Goal: Task Accomplishment & Management: Manage account settings

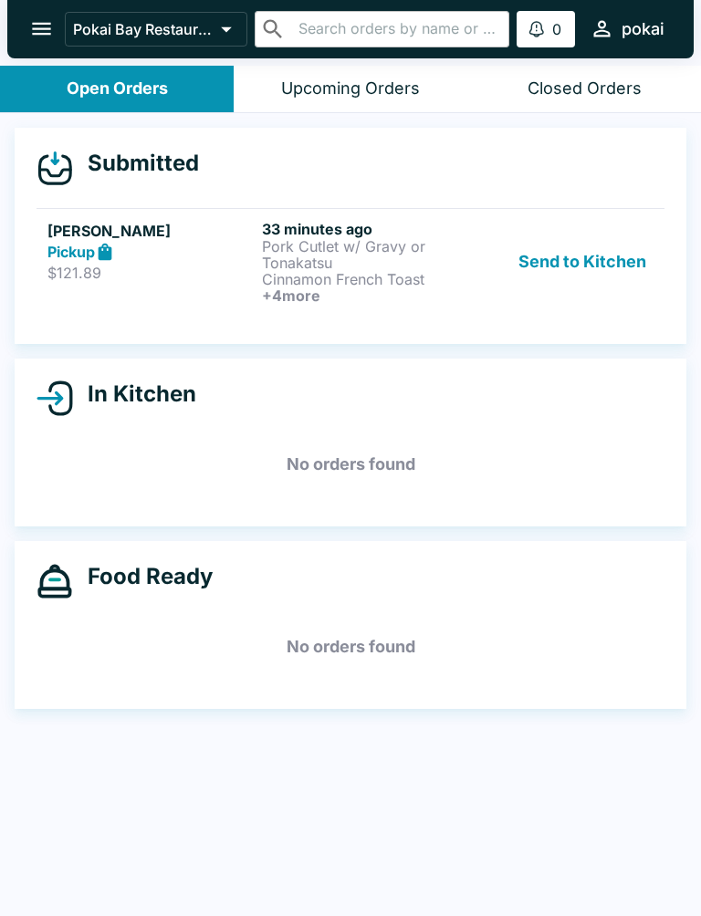
click at [174, 312] on link "[PERSON_NAME] Pickup $121.89 33 minutes ago Pork Cutlet w/ Gravy or Tonakatsu C…" at bounding box center [350, 261] width 628 height 107
click at [441, 254] on p "Pork Cutlet w/ Gravy or Tonakatsu" at bounding box center [365, 254] width 207 height 33
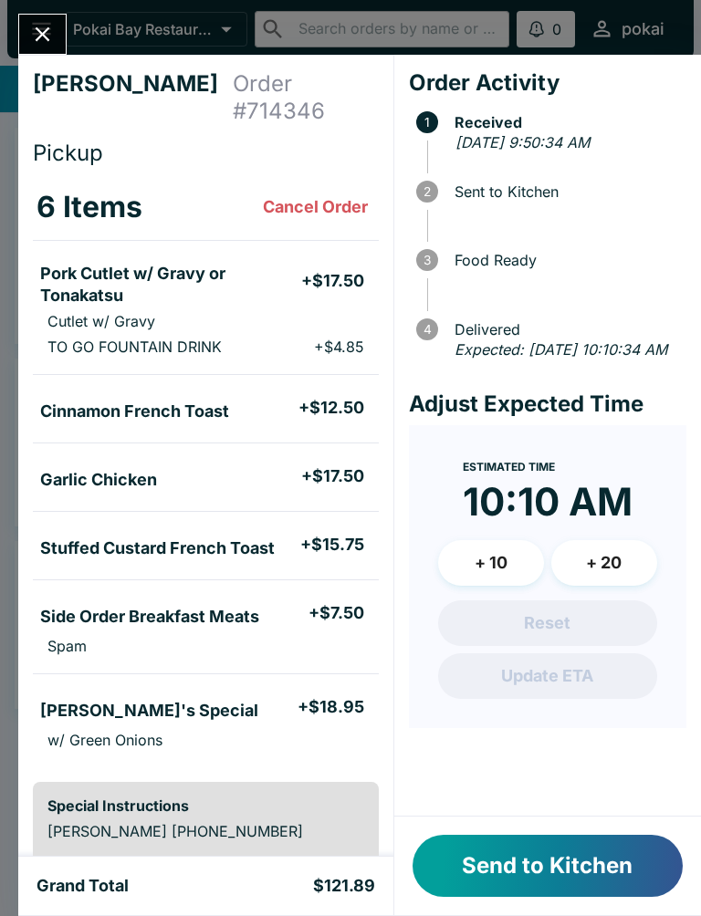
click at [593, 876] on button "Send to Kitchen" at bounding box center [547, 866] width 270 height 62
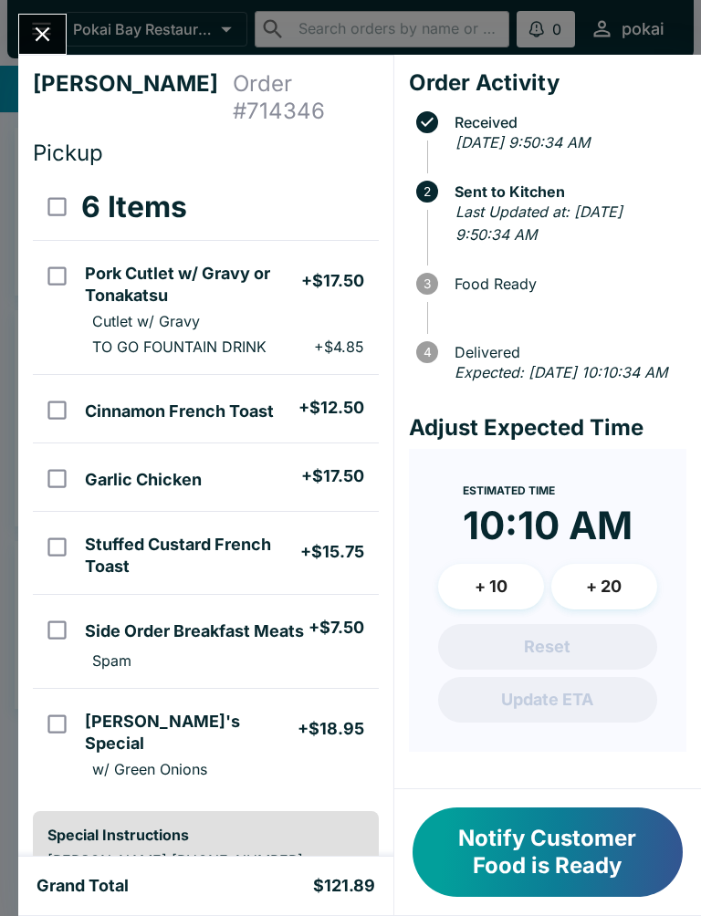
click at [631, 607] on button "+ 20" at bounding box center [604, 587] width 106 height 46
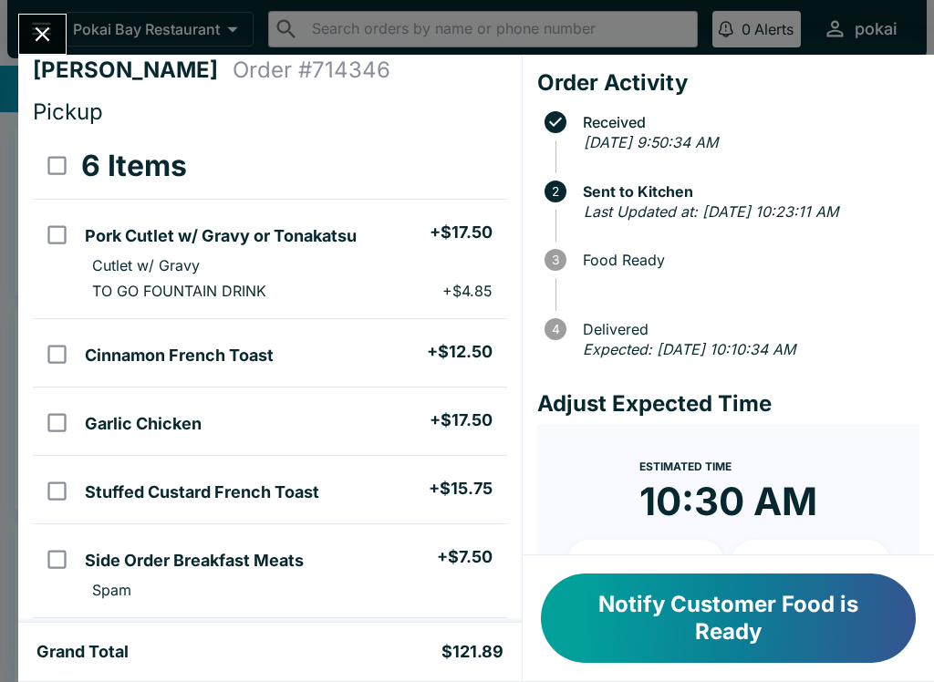
scroll to position [15, 0]
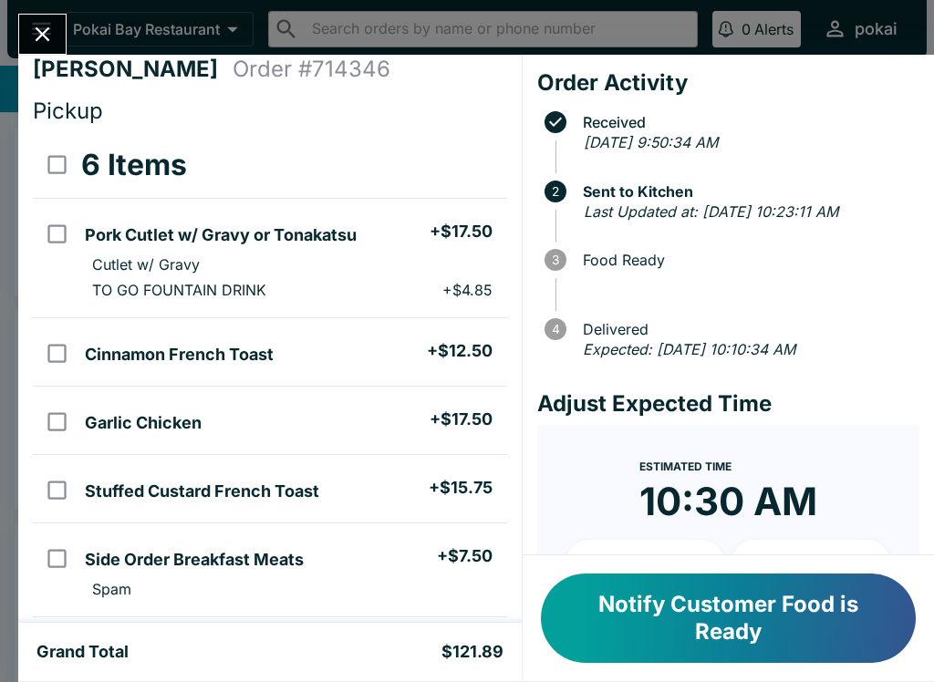
click at [0, 89] on div "[PERSON_NAME] Order # 714346 Pickup 6 Items Pork Cutlet w/ Gravy or Tonakatsu +…" at bounding box center [467, 341] width 934 height 682
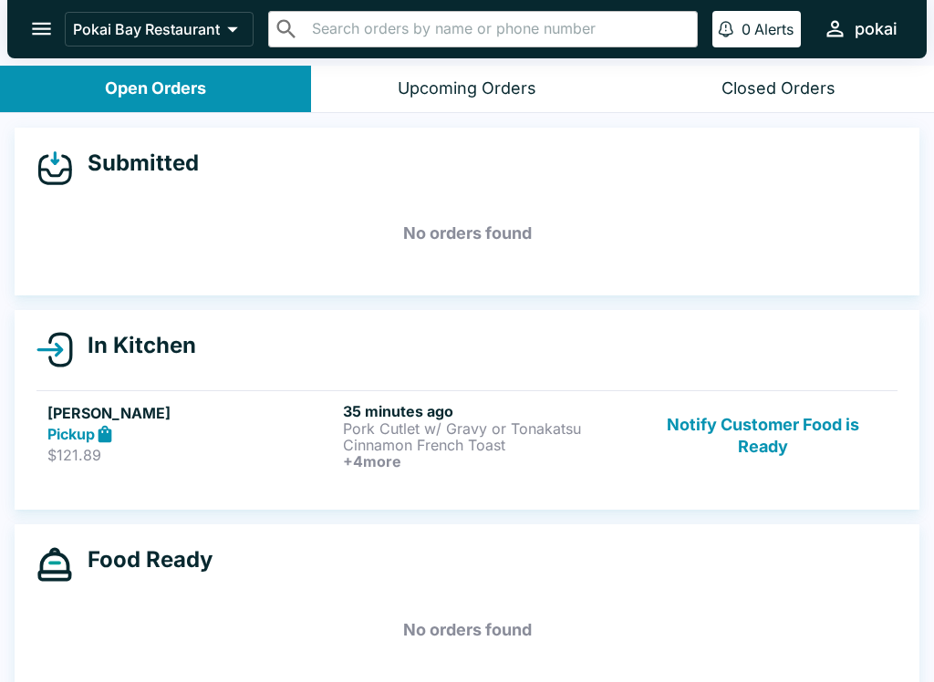
click at [598, 423] on p "Pork Cutlet w/ Gravy or Tonakatsu" at bounding box center [487, 429] width 288 height 16
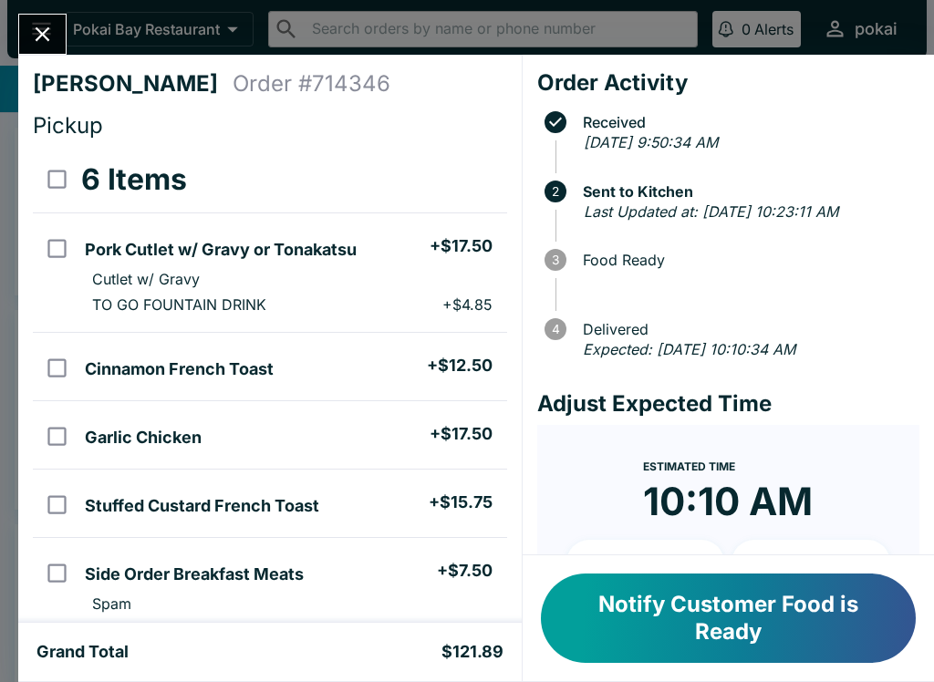
click at [700, 596] on button "Notify Customer Food is Ready" at bounding box center [728, 618] width 375 height 89
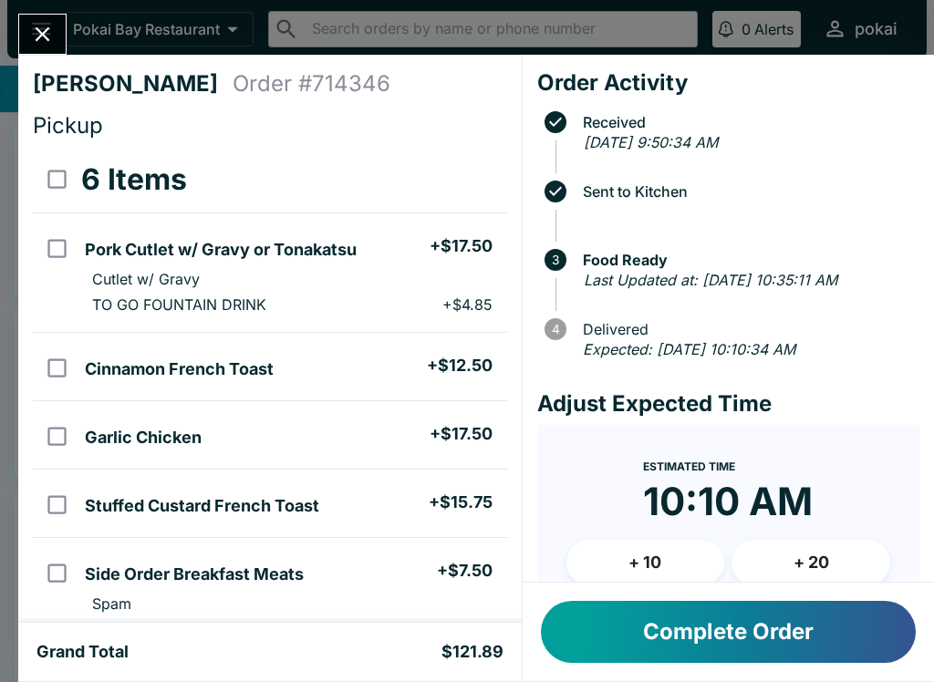
click at [700, 677] on div "Complete Order" at bounding box center [728, 632] width 411 height 99
click at [700, 619] on button "Complete Order" at bounding box center [728, 632] width 375 height 62
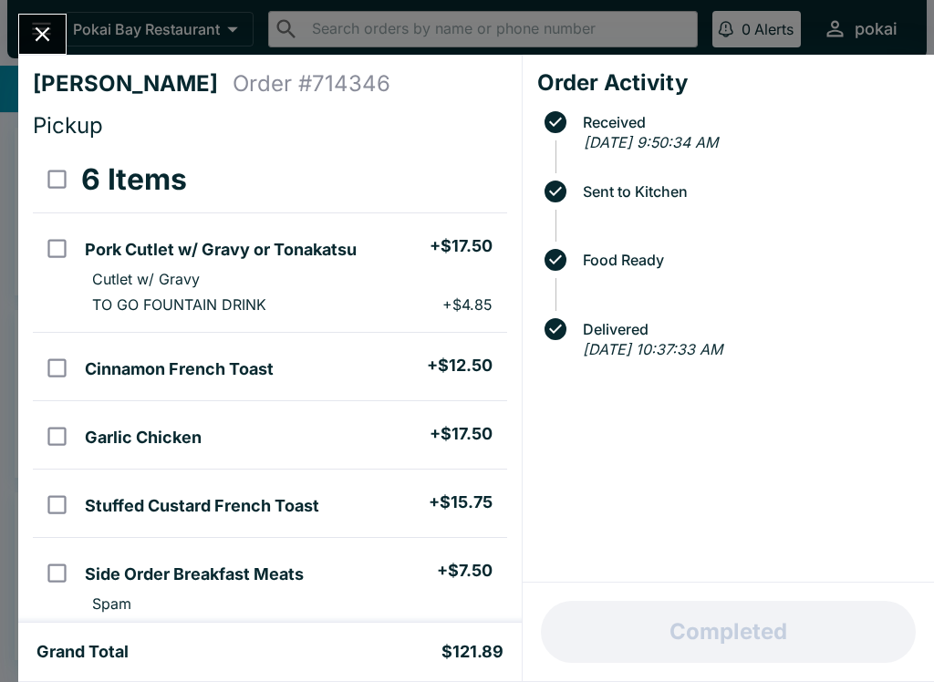
click at [67, 26] on div at bounding box center [42, 34] width 48 height 41
click at [37, 54] on button "Close" at bounding box center [42, 34] width 47 height 39
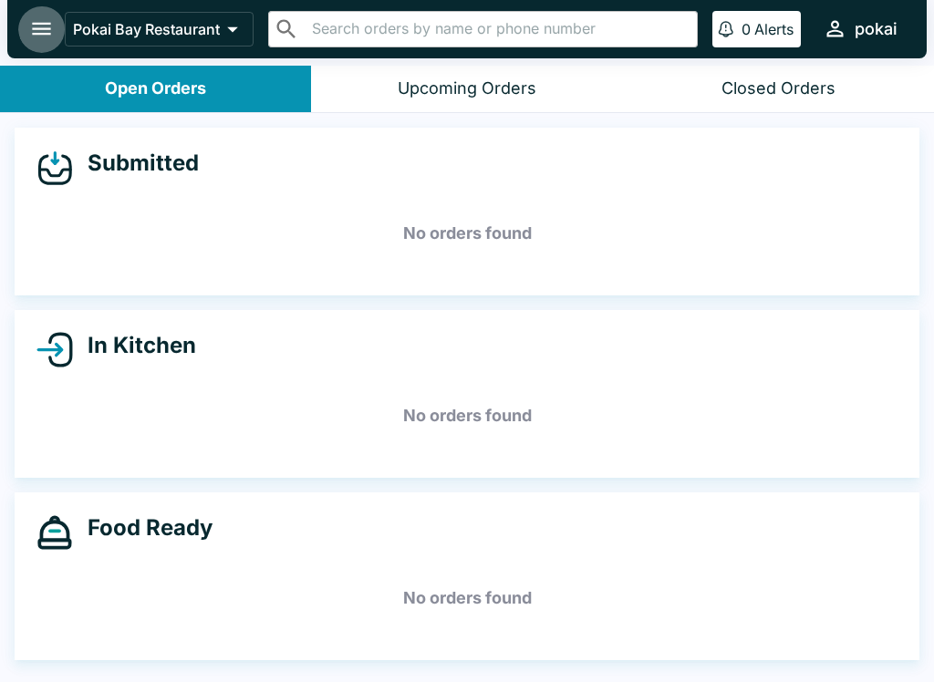
click at [40, 56] on div "Pokai Bay Restaurant ​ ​ 0 Alerts pokai" at bounding box center [466, 29] width 919 height 58
click at [318, 227] on h5 "No orders found" at bounding box center [466, 234] width 861 height 66
click at [524, 84] on div "Upcoming Orders" at bounding box center [467, 88] width 139 height 21
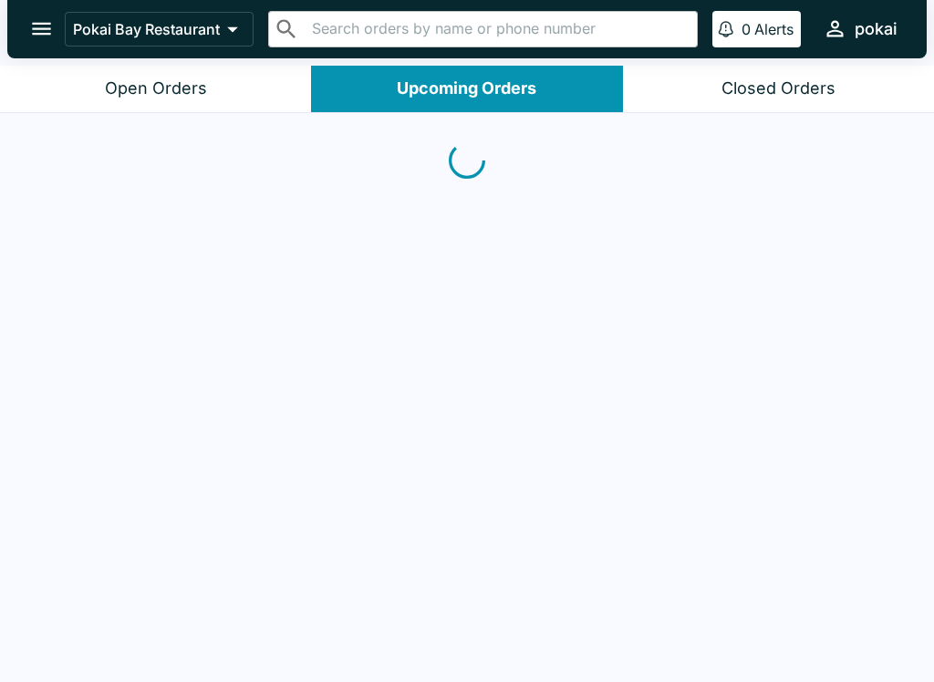
click at [700, 95] on div "Closed Orders" at bounding box center [779, 88] width 114 height 21
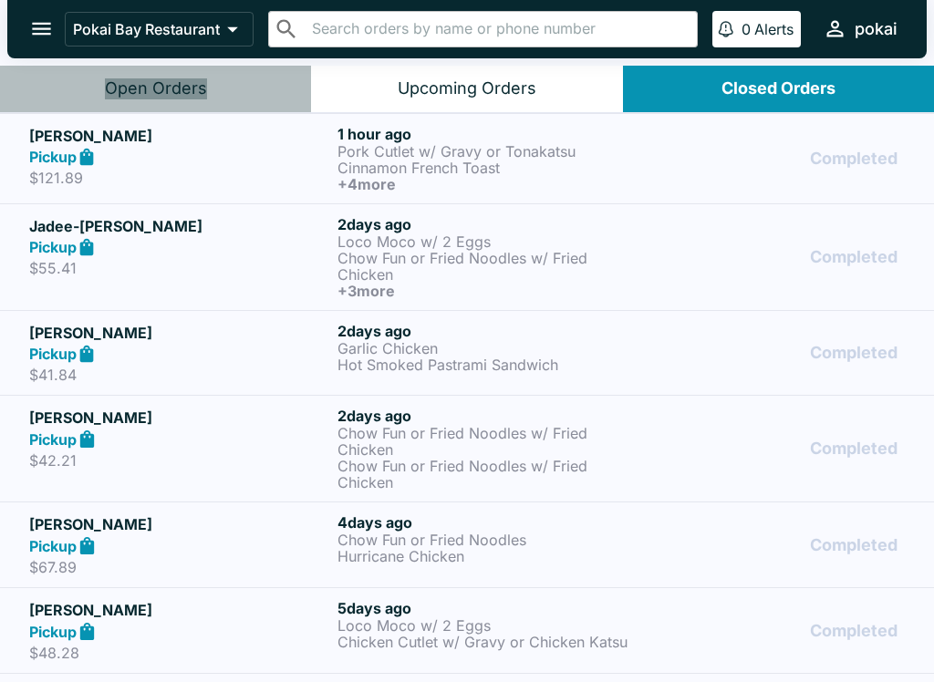
click at [203, 86] on div "Open Orders" at bounding box center [156, 88] width 102 height 21
